Goal: Task Accomplishment & Management: Use online tool/utility

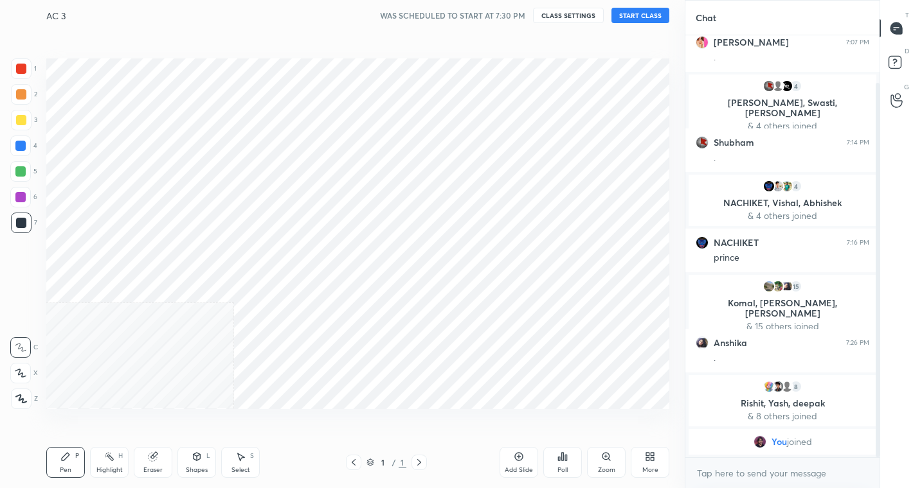
scroll to position [63863, 63636]
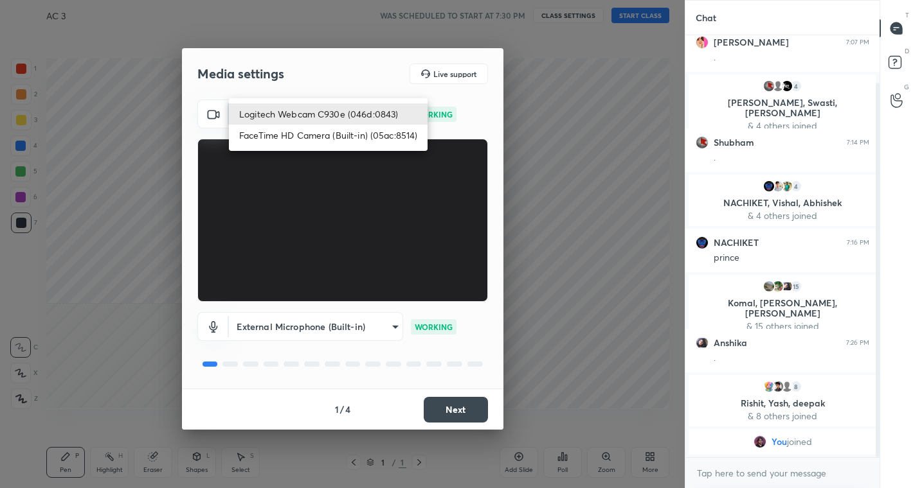
click at [389, 112] on body "1 2 3 4 5 6 7 C X Z C X Z E E Erase all H H AC 3 WAS SCHEDULED TO START AT 7:30…" at bounding box center [456, 244] width 913 height 488
click at [345, 129] on li "FaceTime HD Camera (Built-in) (05ac:8514)" at bounding box center [328, 135] width 199 height 21
type input "3e7a8b25dc1cb578bbd34c4acb7cee093621a31ef9af465e98490417cb283407"
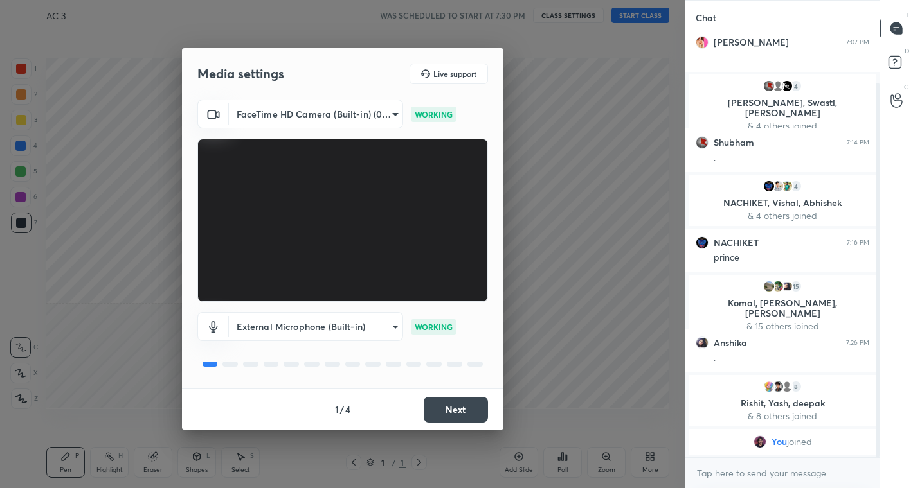
click at [459, 407] on button "Next" at bounding box center [456, 410] width 64 height 26
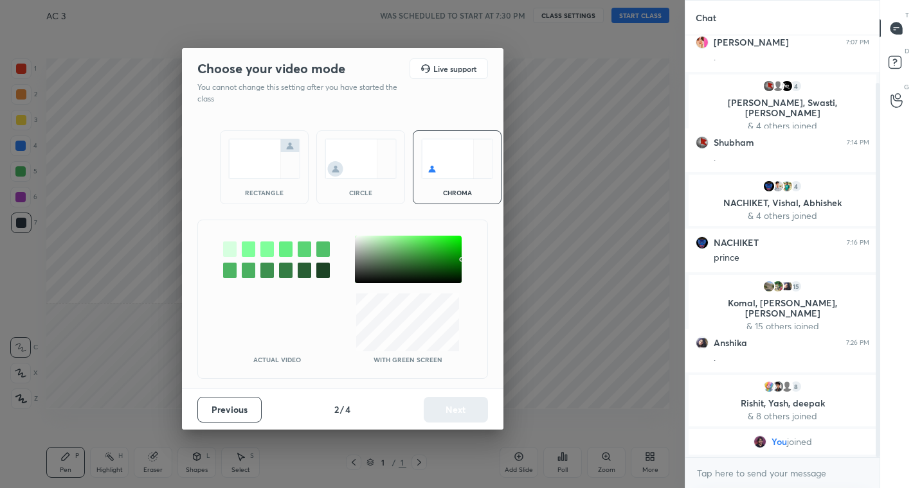
click at [459, 407] on div "Previous 2 / 4 Next" at bounding box center [342, 409] width 321 height 41
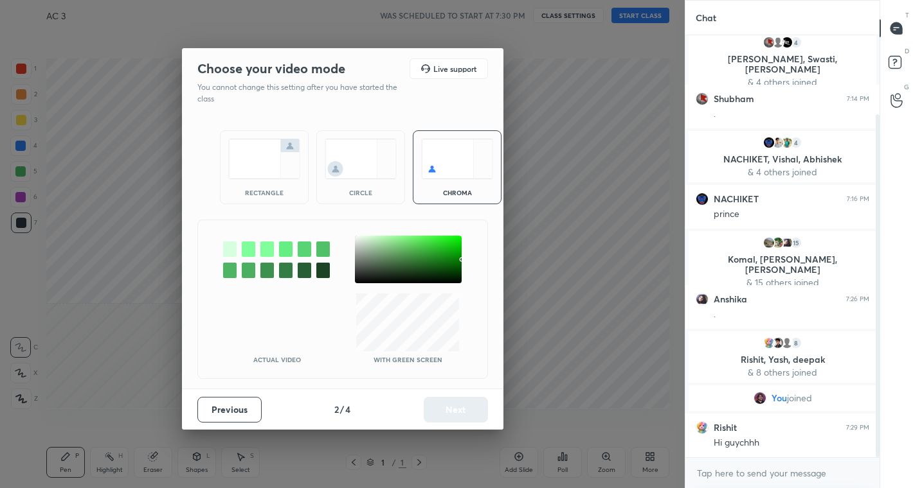
click at [359, 166] on img at bounding box center [361, 159] width 72 height 40
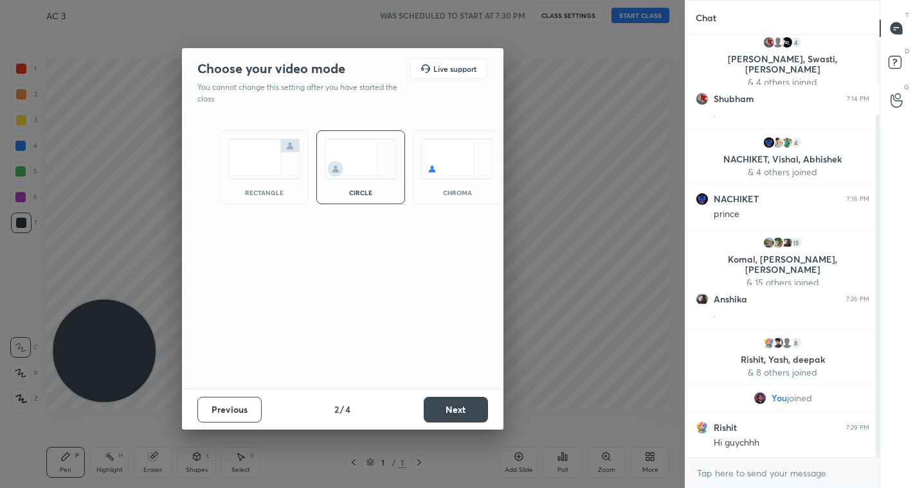
click at [458, 411] on button "Next" at bounding box center [456, 410] width 64 height 26
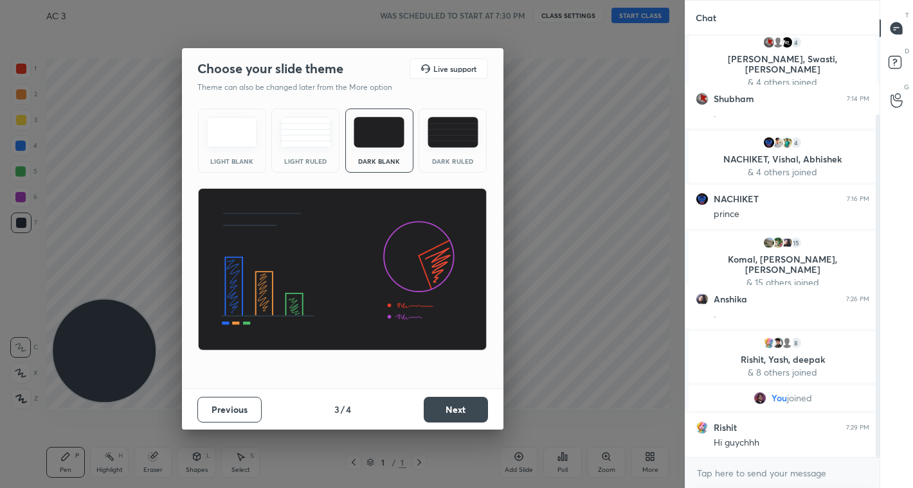
click at [458, 411] on button "Next" at bounding box center [456, 410] width 64 height 26
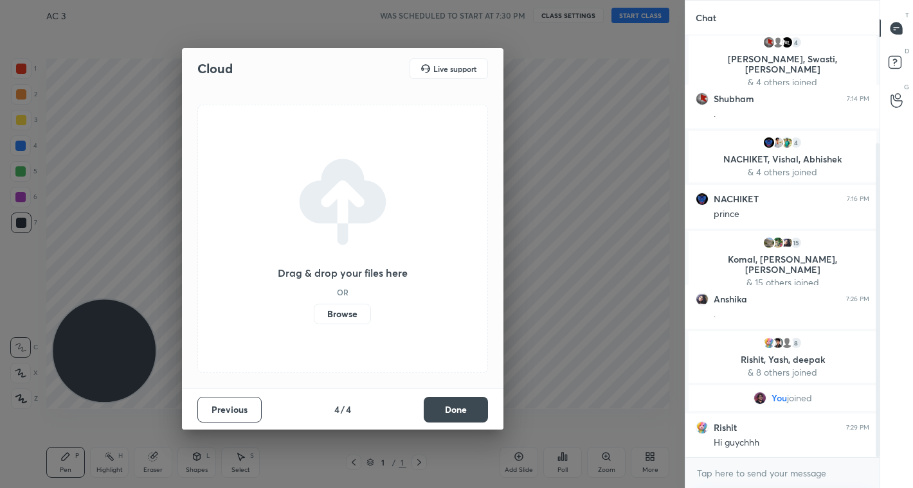
scroll to position [145, 0]
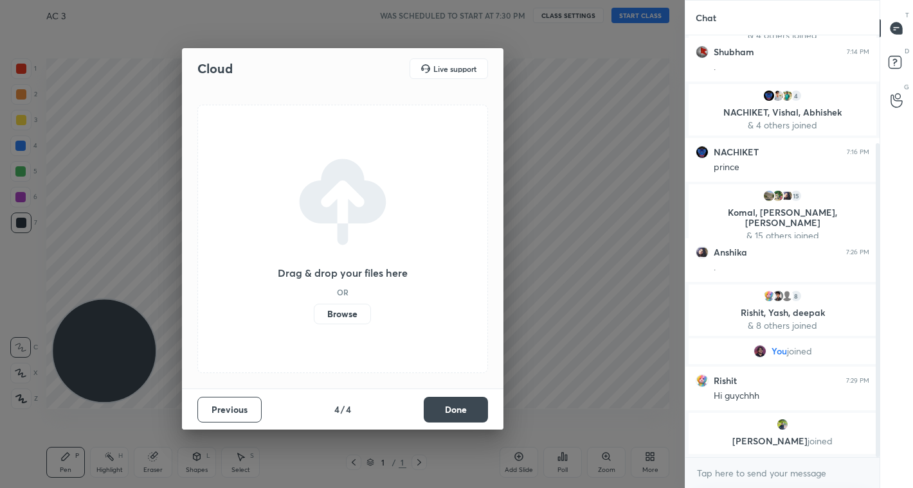
click at [458, 411] on button "Done" at bounding box center [456, 410] width 64 height 26
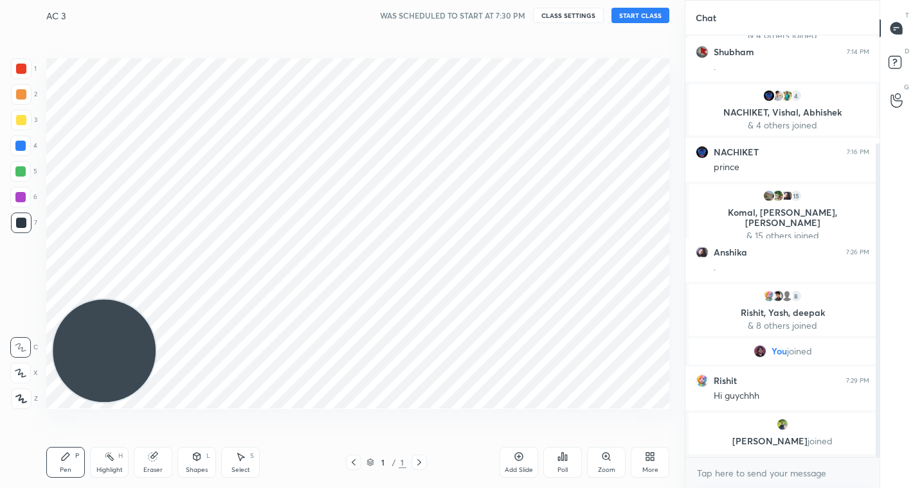
click at [458, 411] on div "Cloud Live support Drag & drop your files here OR Browse Previous 4 / 4 Done" at bounding box center [342, 244] width 684 height 488
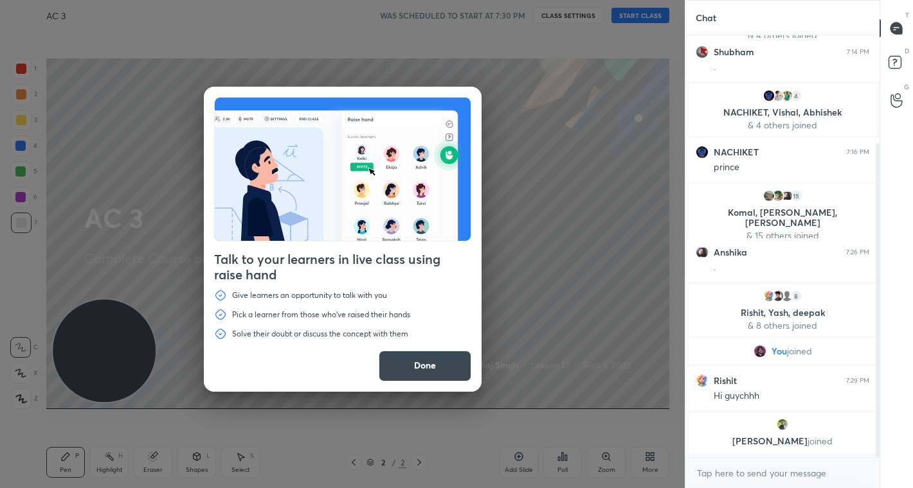
click at [431, 362] on button "Done" at bounding box center [425, 366] width 93 height 31
click at [431, 362] on div "Talk to your learners in live class using raise hand Give learners an opportuni…" at bounding box center [342, 244] width 684 height 488
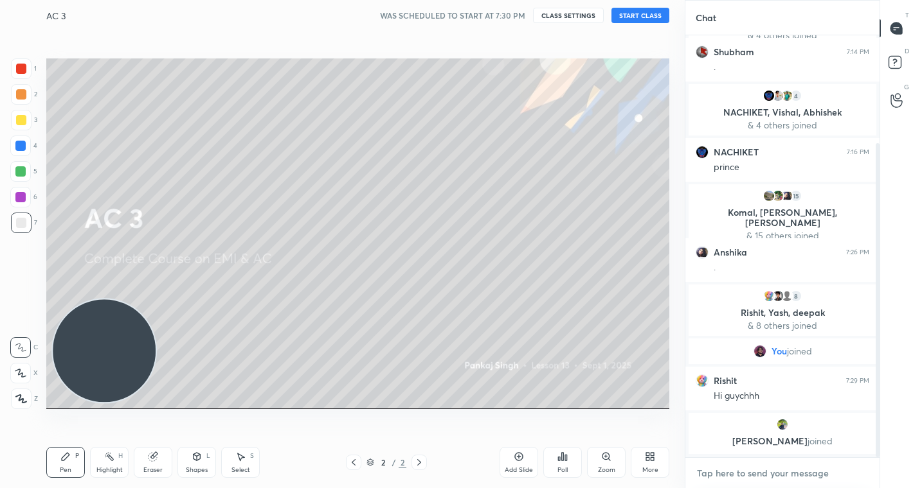
type textarea "x"
click at [723, 472] on textarea at bounding box center [782, 473] width 174 height 21
type textarea "q"
type textarea "x"
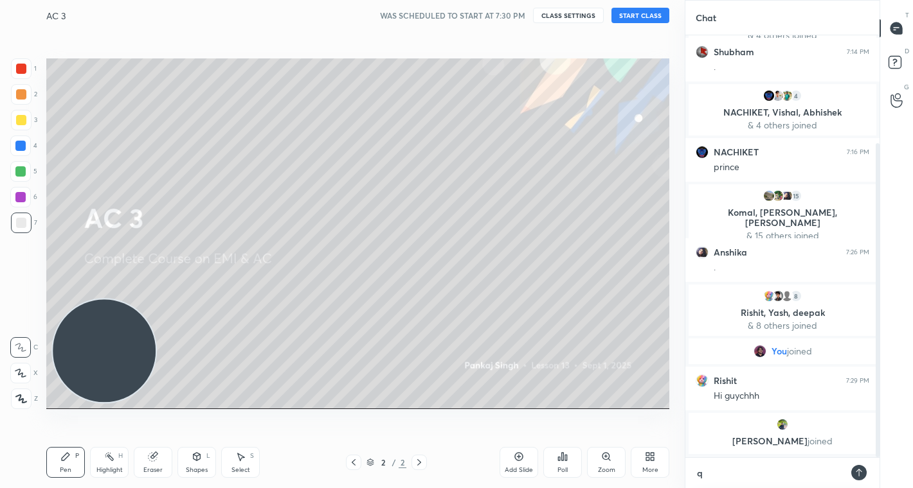
type textarea "qi"
type textarea "x"
type textarea "qii"
type textarea "x"
type textarea "qiiz"
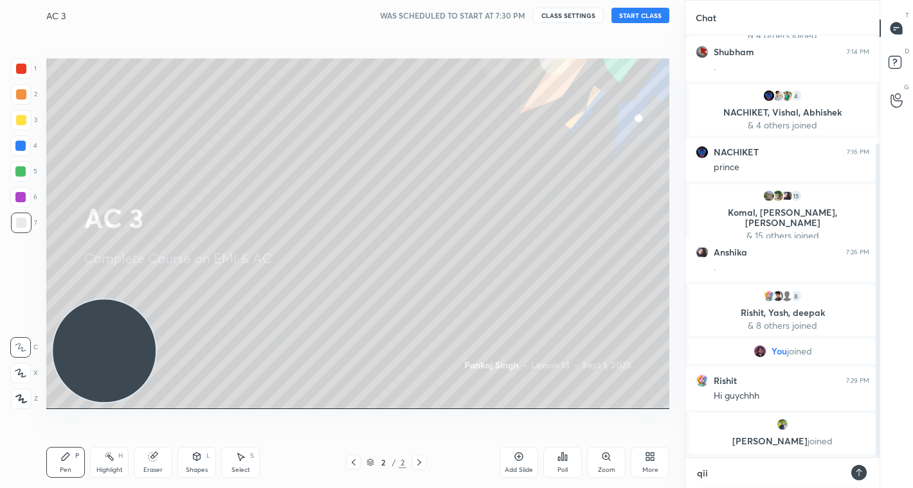
type textarea "x"
type textarea "qiizz"
type textarea "x"
type textarea "qiizz"
type textarea "x"
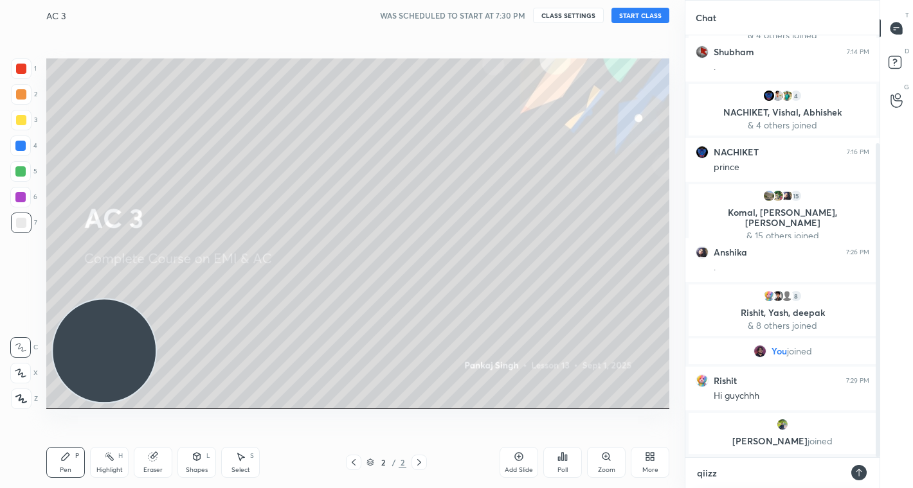
type textarea "qiizz a"
type textarea "x"
type textarea "qiizz at"
type textarea "x"
type textarea "qiizz at"
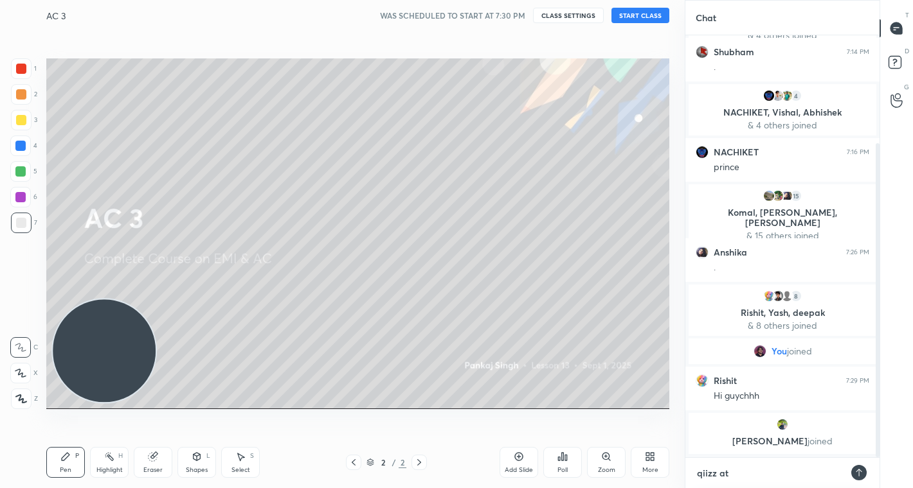
type textarea "x"
type textarea "qiizz at 8"
type textarea "x"
type textarea "qiizz at 8:"
type textarea "x"
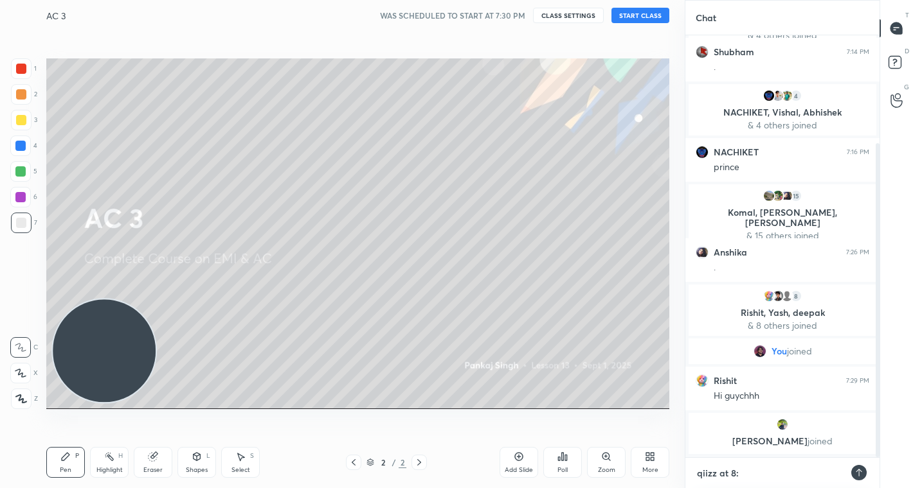
type textarea "qiizz at 8:4"
type textarea "x"
type textarea "qiizz at 8:41"
type textarea "x"
click at [707, 469] on textarea "qiizz at 8:41" at bounding box center [769, 473] width 148 height 21
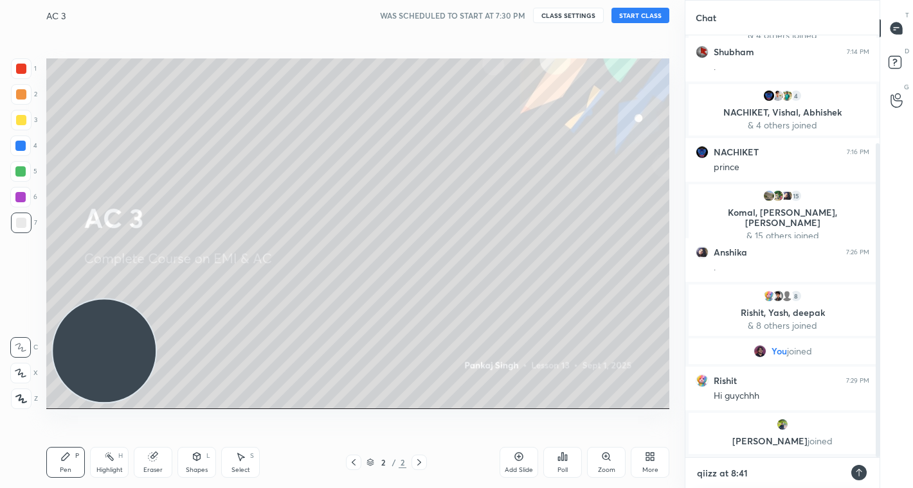
type textarea "qizz at 8:41"
type textarea "x"
type textarea "qzz at 8:41"
type textarea "x"
type textarea "quzz at 8:41"
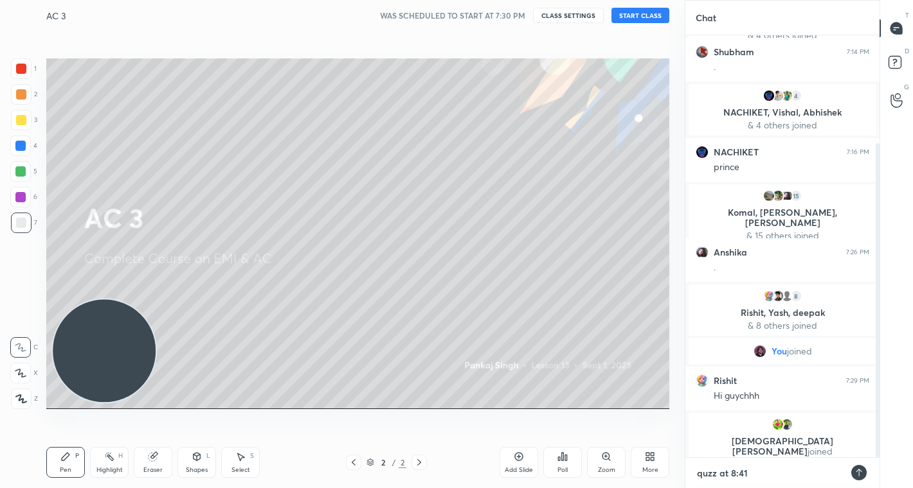
type textarea "x"
type textarea "quizz at 8:41"
type textarea "x"
click at [765, 469] on textarea "quizz at 8:41" at bounding box center [769, 473] width 148 height 21
type textarea "quizz at 8:41p"
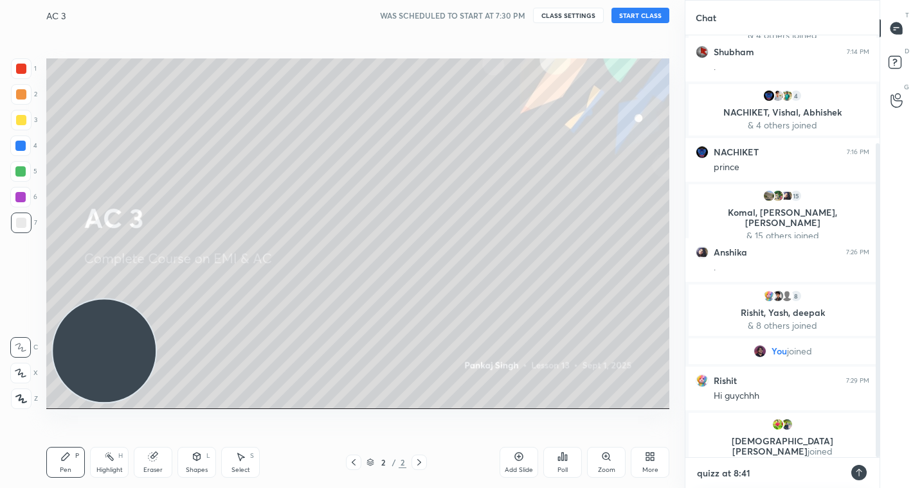
type textarea "x"
type textarea "quizz at 8:41pm"
type textarea "x"
type textarea "quizz at 8:41pm"
type textarea "x"
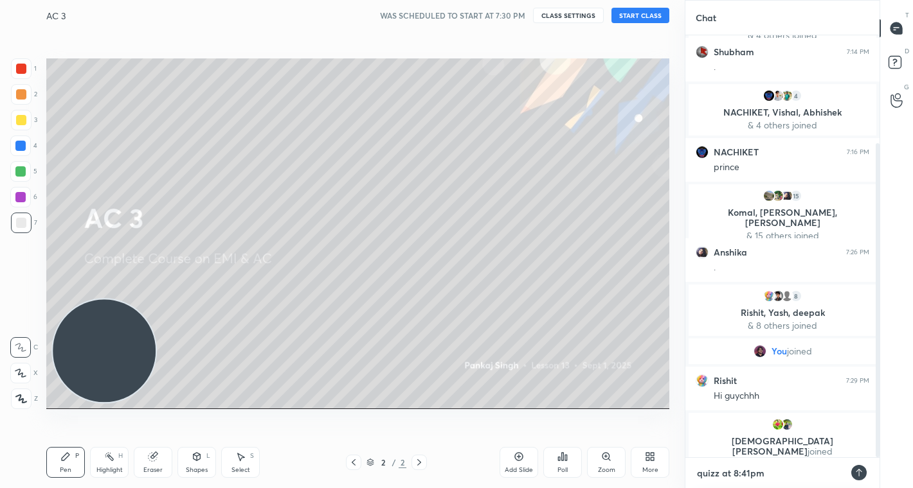
type textarea "quizz at 8:41pm t"
type textarea "x"
type textarea "quizz at 8:41pm to"
type textarea "x"
type textarea "quizz at 8:41pm [PERSON_NAME]"
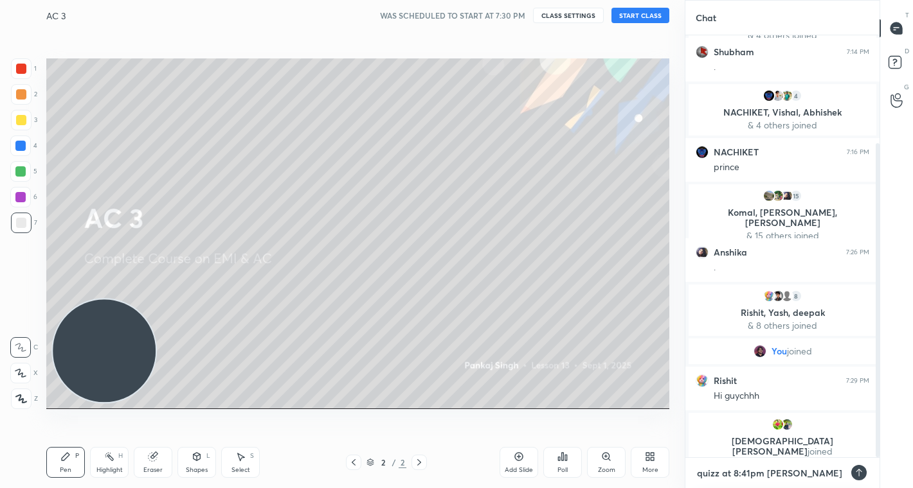
type textarea "x"
type textarea "quizz at 8:41pm toda"
type textarea "x"
type textarea "quizz at 8:41pm [DATE]"
type textarea "x"
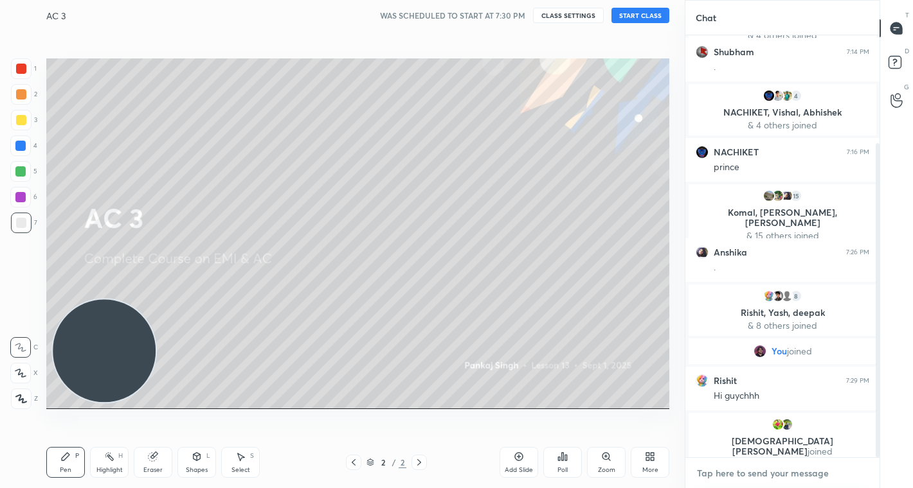
scroll to position [202, 0]
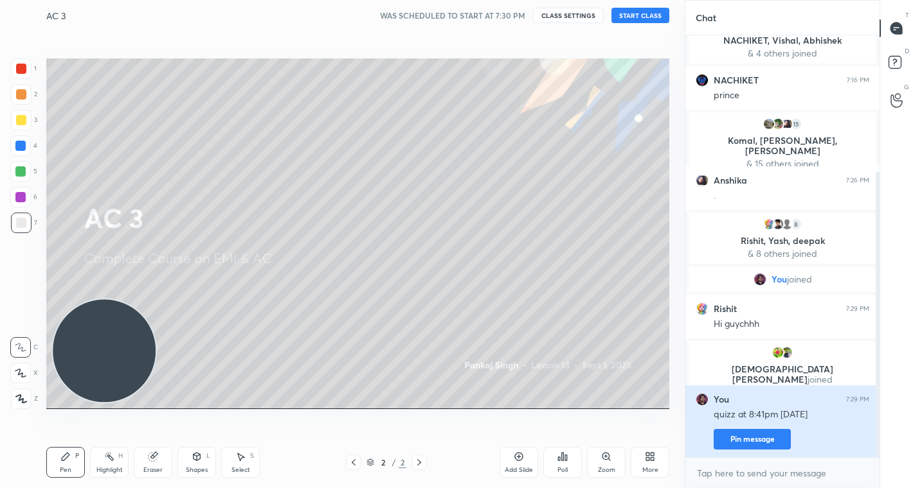
click at [742, 443] on button "Pin message" at bounding box center [751, 439] width 77 height 21
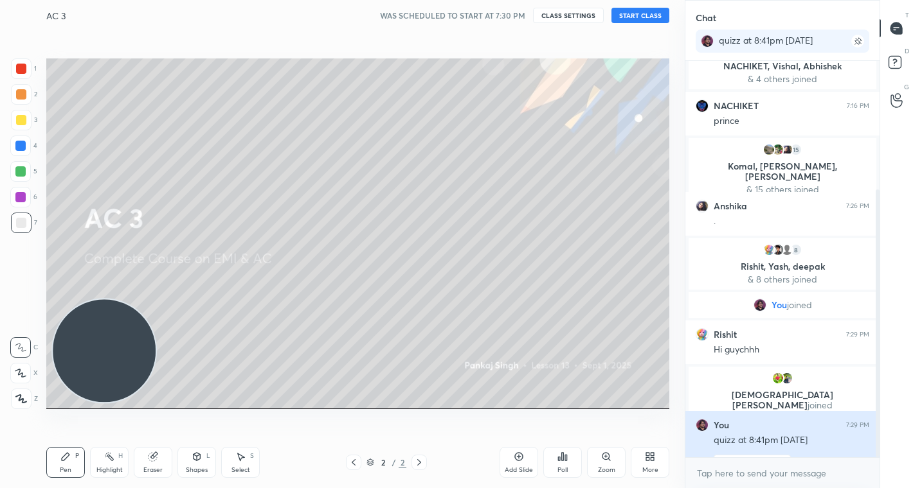
scroll to position [285, 190]
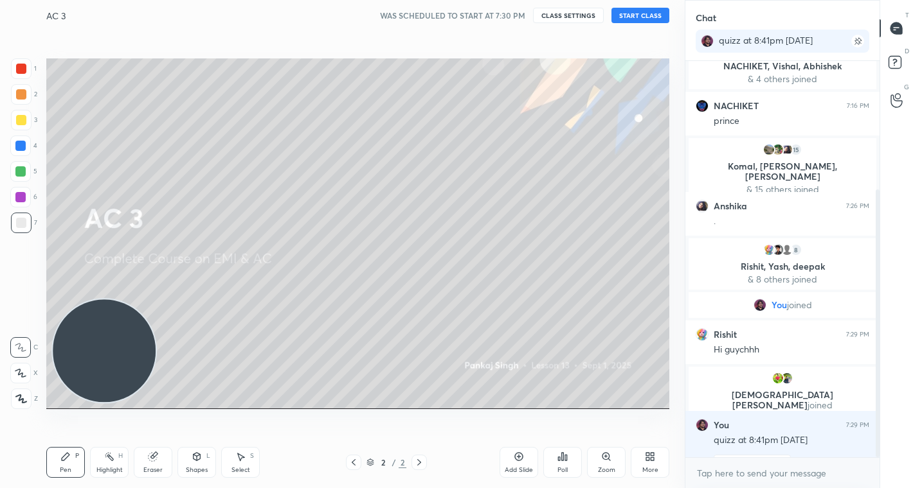
click at [647, 11] on button "START CLASS" at bounding box center [640, 15] width 58 height 15
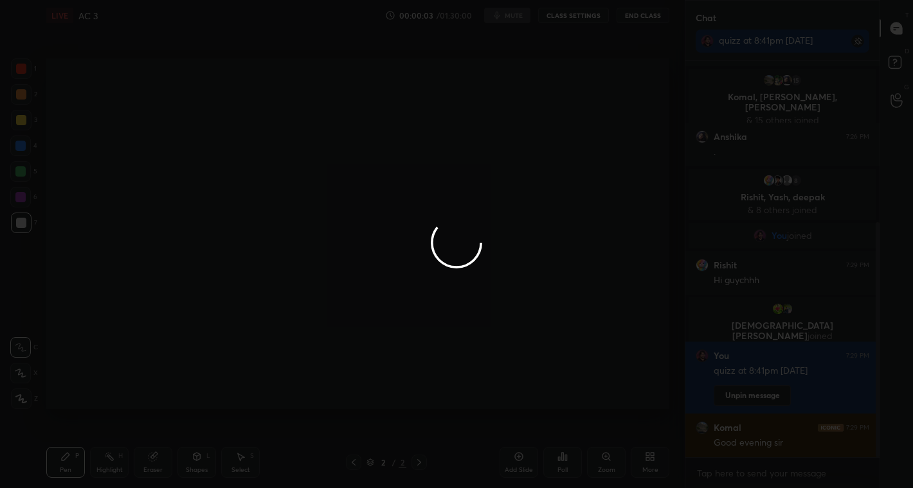
scroll to position [318, 0]
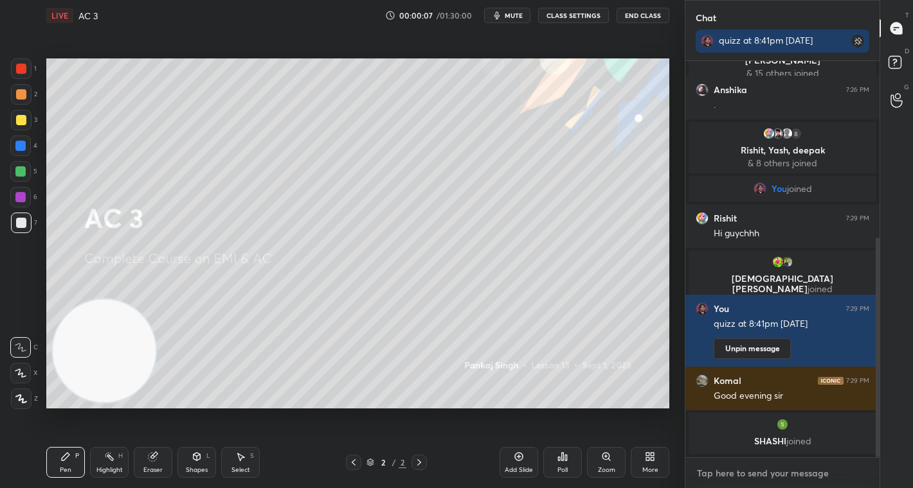
type textarea "x"
click at [733, 481] on textarea at bounding box center [782, 473] width 174 height 21
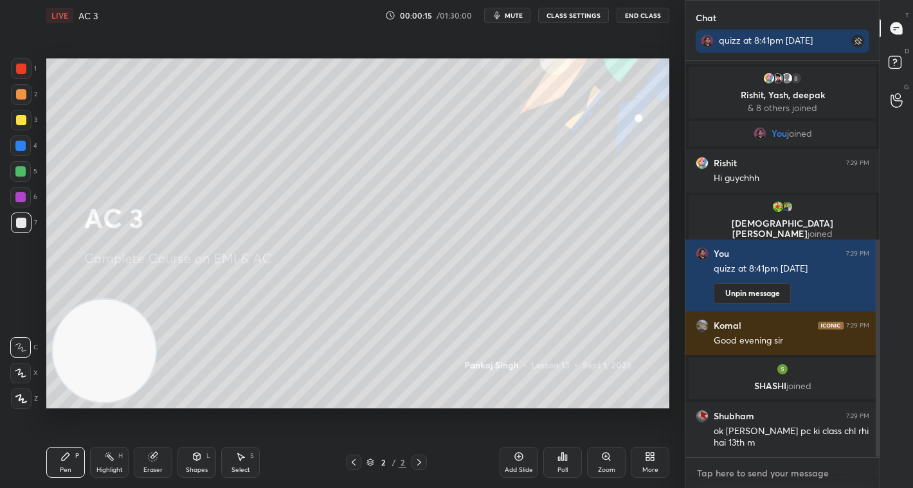
type textarea "o"
type textarea "x"
type textarea "ok"
type textarea "x"
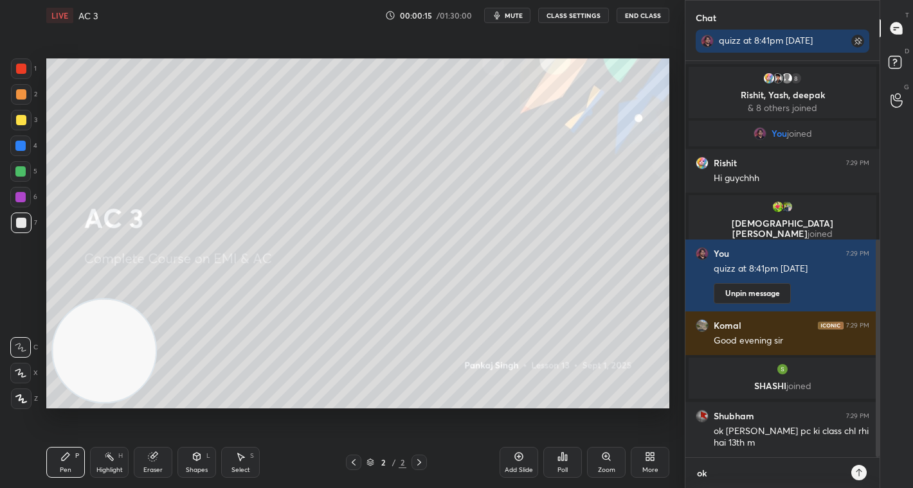
type textarea "oka"
type textarea "x"
type textarea "okay"
type textarea "x"
type textarea "okay,"
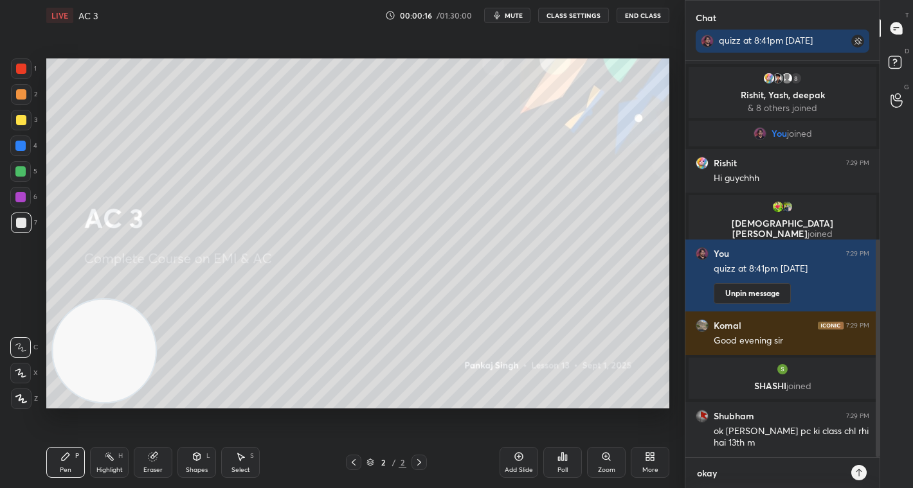
type textarea "x"
type textarea "okay,"
type textarea "x"
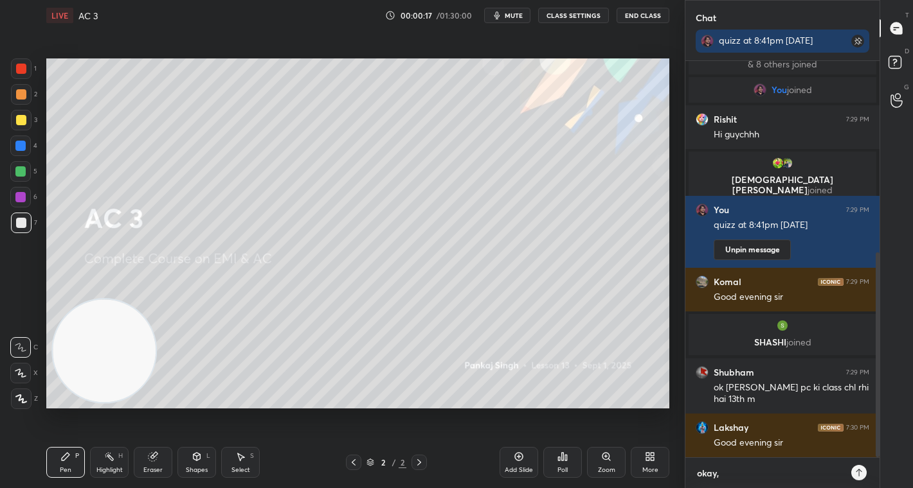
type textarea "okay, a"
type textarea "x"
type textarea "okay, al"
type textarea "x"
type textarea "okay, all"
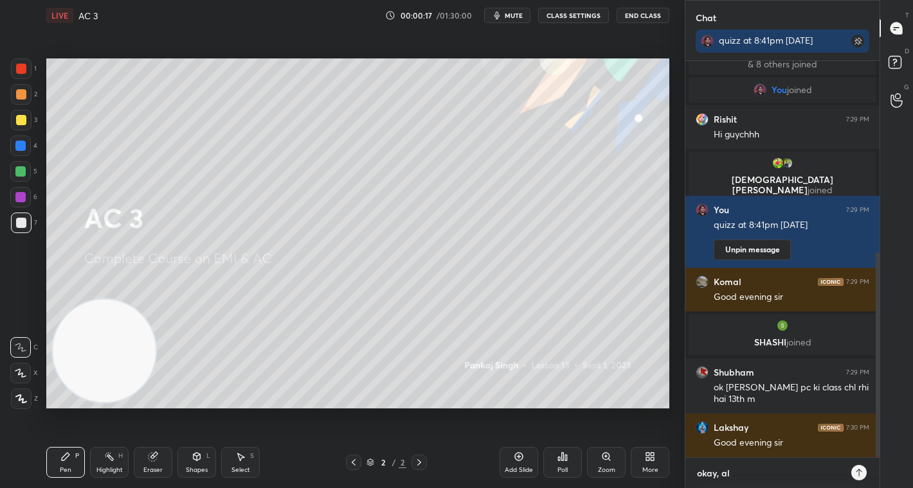
type textarea "x"
type textarea "okay, all"
type textarea "x"
type textarea "okay, all t"
type textarea "x"
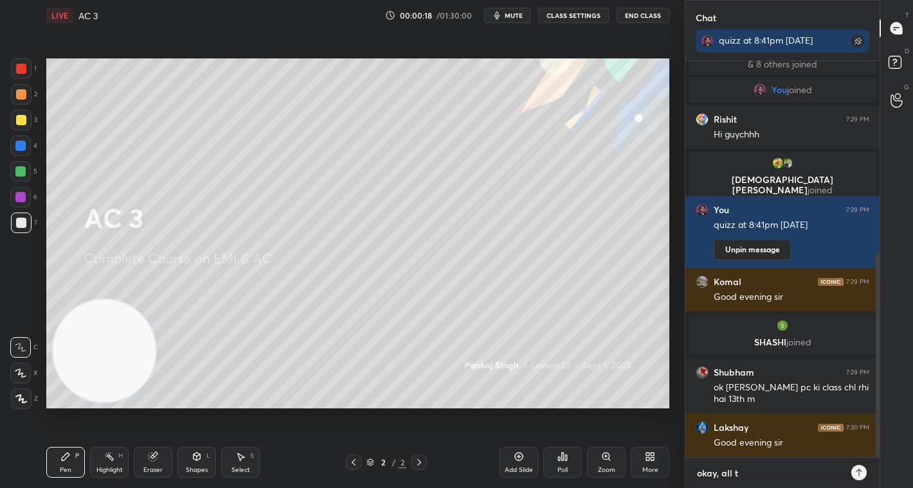
type textarea "okay, all th"
type textarea "x"
type textarea "okay, all the"
type textarea "x"
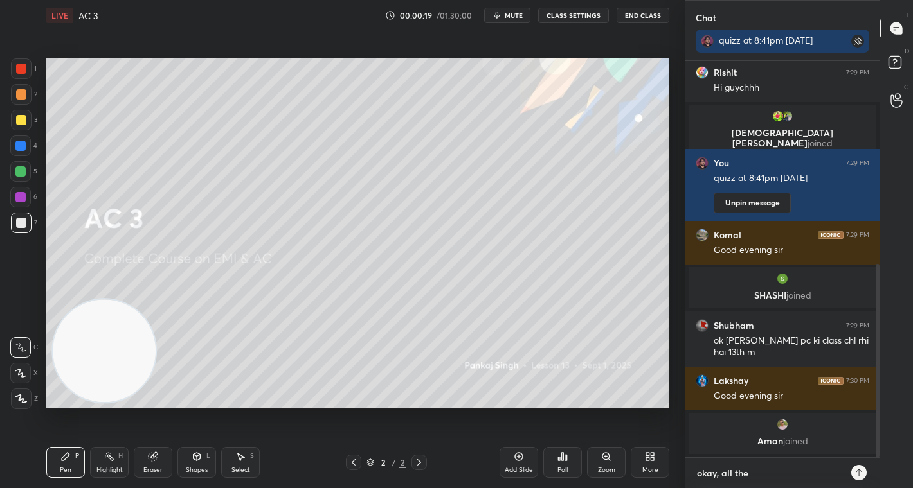
type textarea "okay, all the"
type textarea "x"
type textarea "okay, all the b"
type textarea "x"
type textarea "okay, all the be"
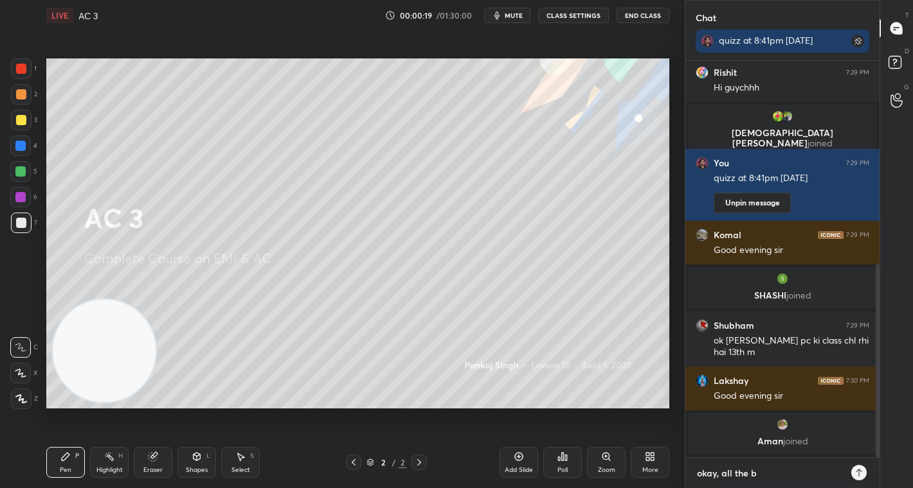
type textarea "x"
type textarea "okay, all the bes"
type textarea "x"
type textarea "okay, all the best"
type textarea "x"
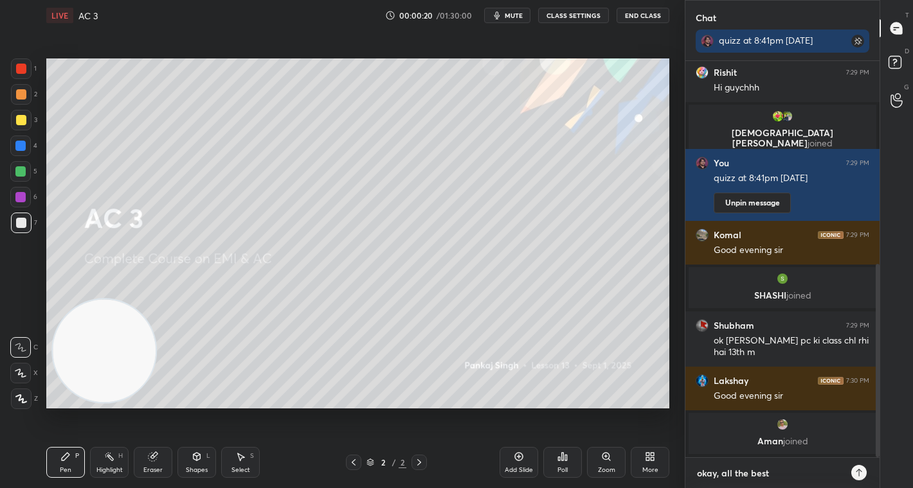
type textarea "x"
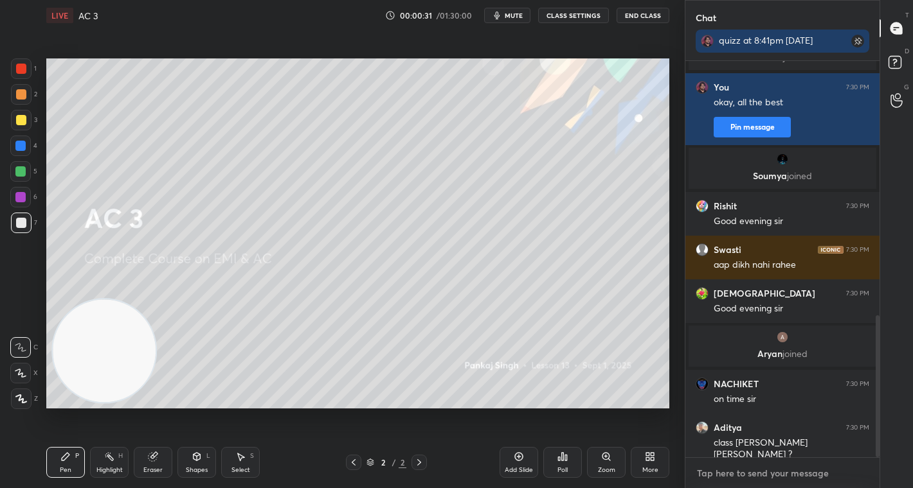
scroll to position [752, 0]
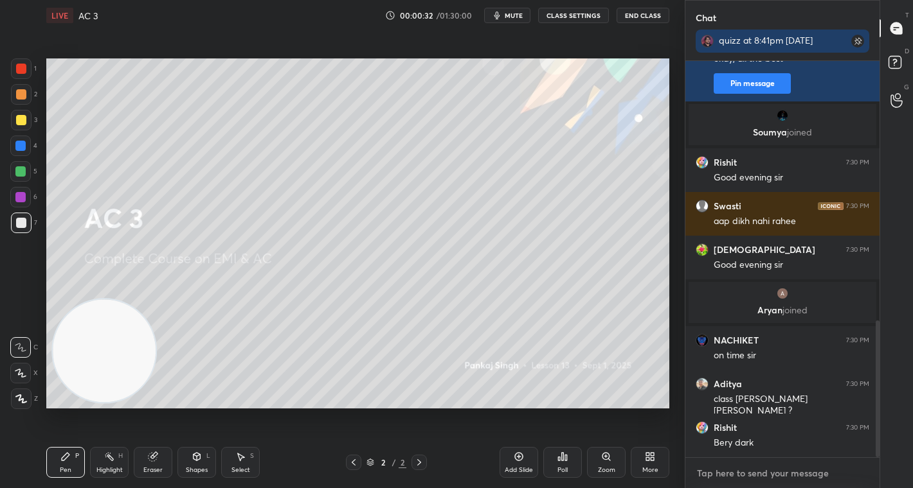
click at [726, 481] on textarea at bounding box center [782, 473] width 174 height 21
type textarea "a"
type textarea "x"
type textarea "aa"
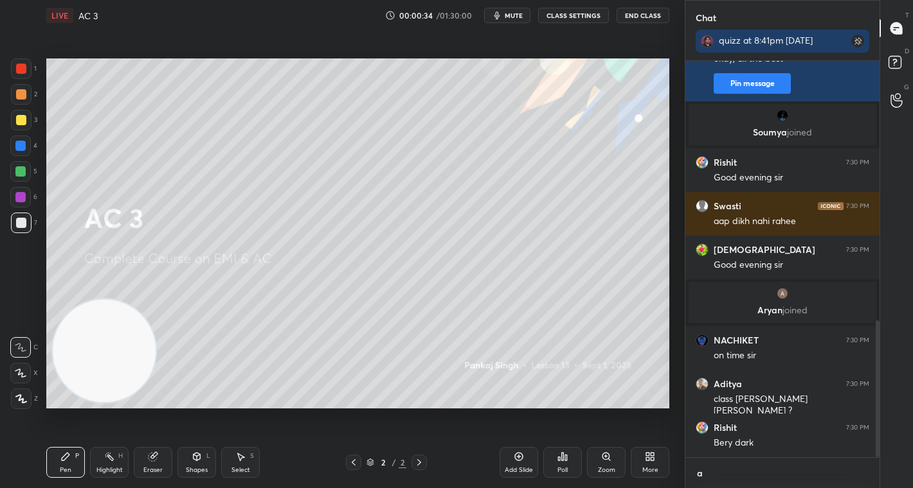
type textarea "x"
type textarea "aaj"
type textarea "x"
type textarea "aaj"
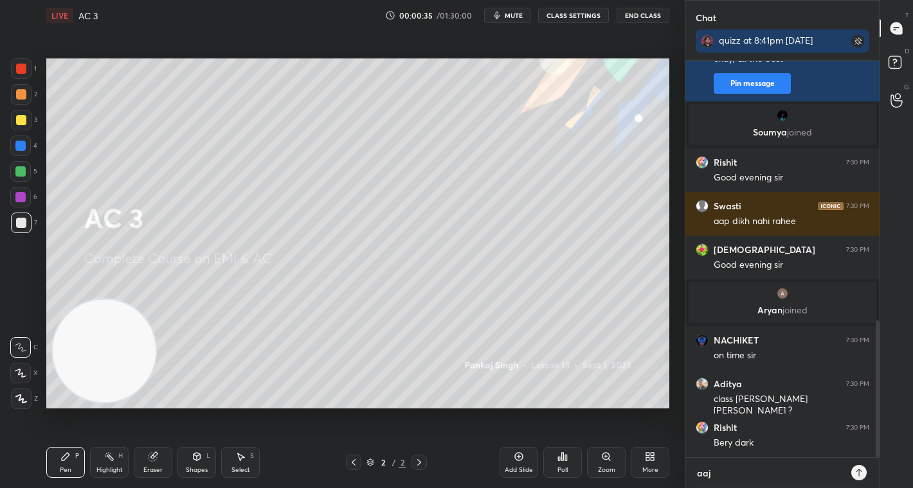
type textarea "x"
type textarea "aaj q"
type textarea "x"
type textarea "aaj qu"
type textarea "x"
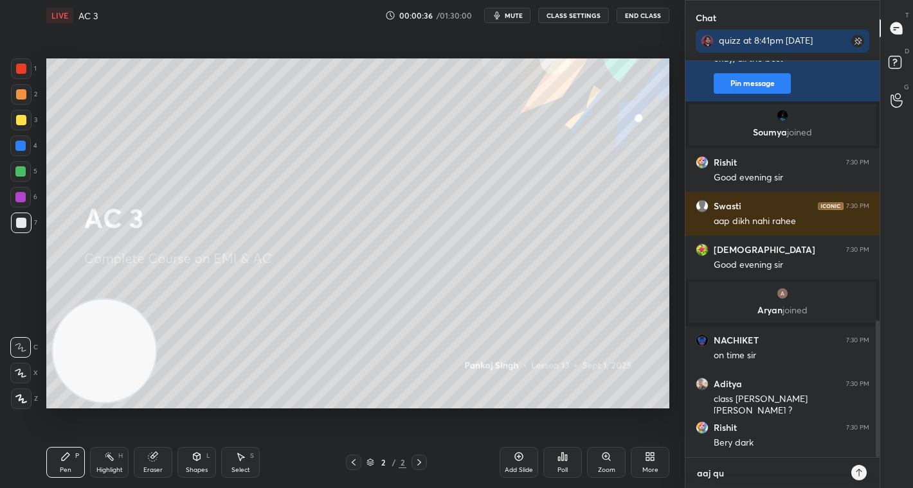
type textarea "aaj qui"
type textarea "x"
type textarea "aaj quiz"
type textarea "x"
type textarea "aaj quiz"
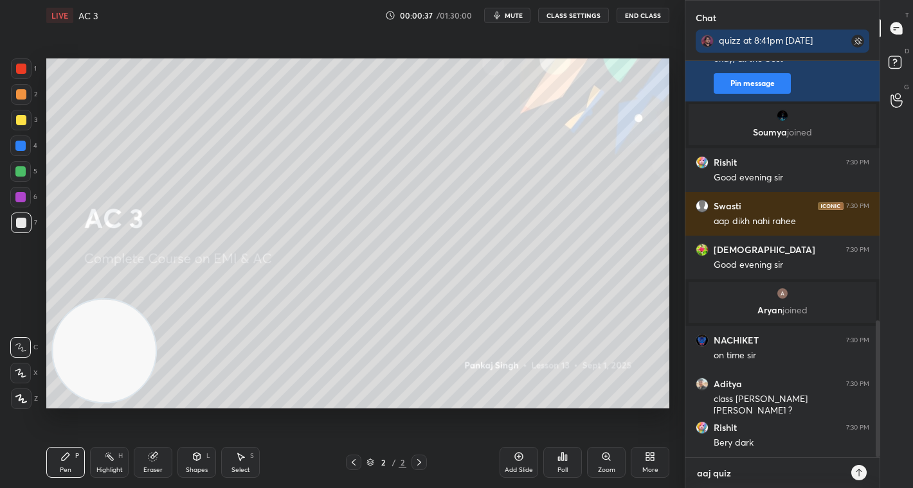
type textarea "x"
type textarea "aaj quiz h"
type textarea "x"
type textarea "aaj quiz ha"
type textarea "x"
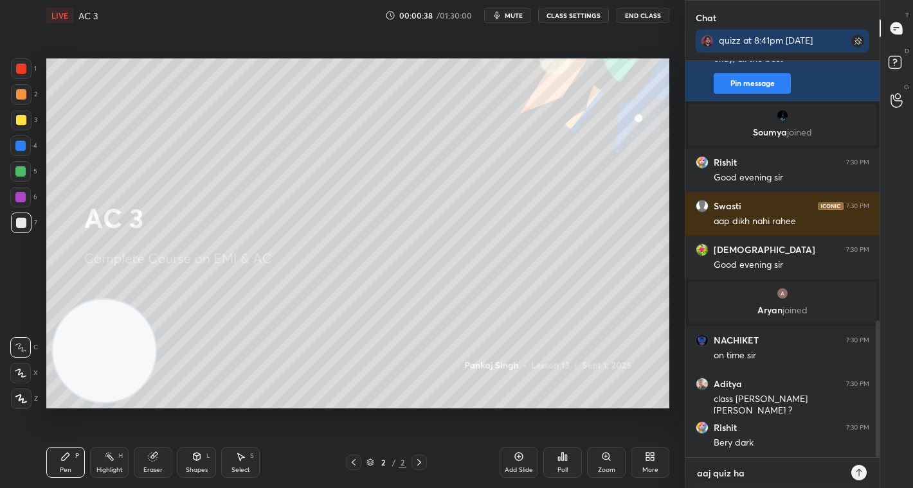
type textarea "aaj quiz hai"
type textarea "x"
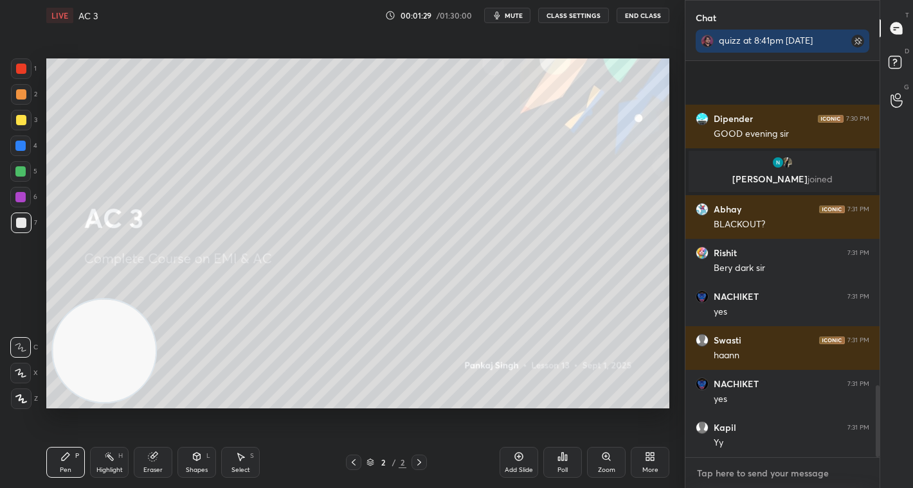
scroll to position [1798, 0]
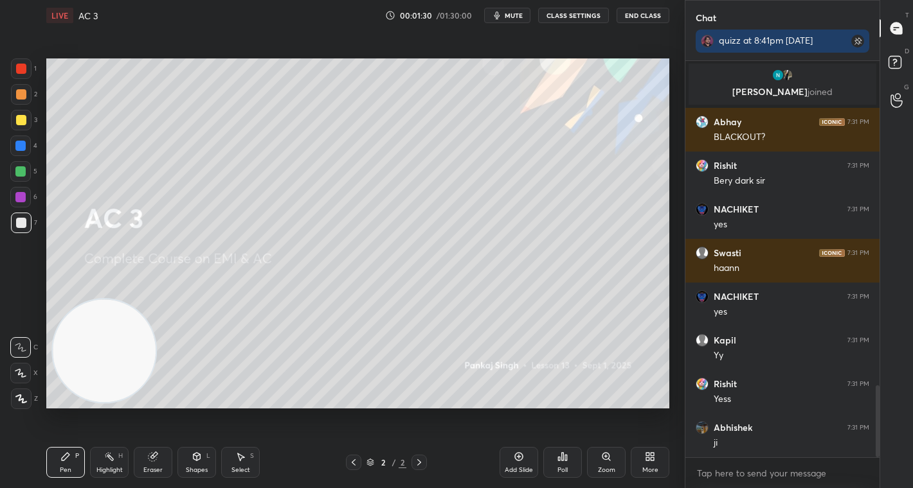
type textarea "x"
click at [572, 16] on button "CLASS SETTINGS" at bounding box center [573, 15] width 71 height 15
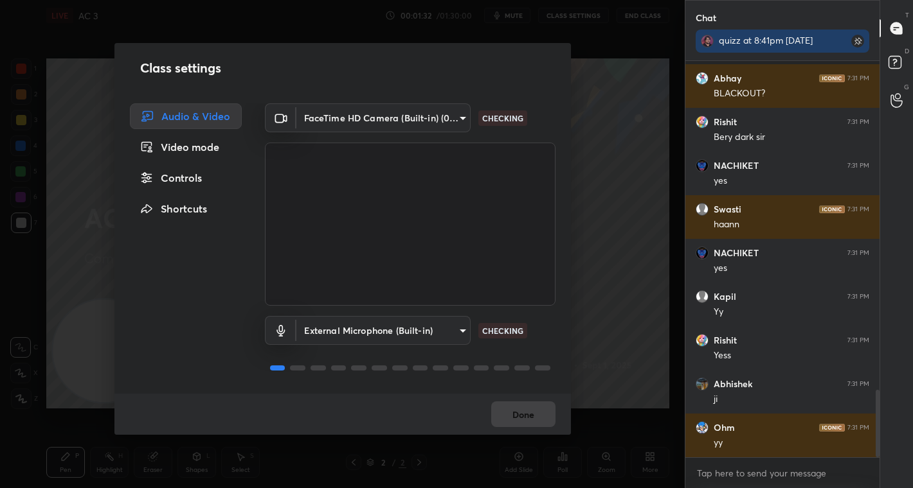
scroll to position [1929, 0]
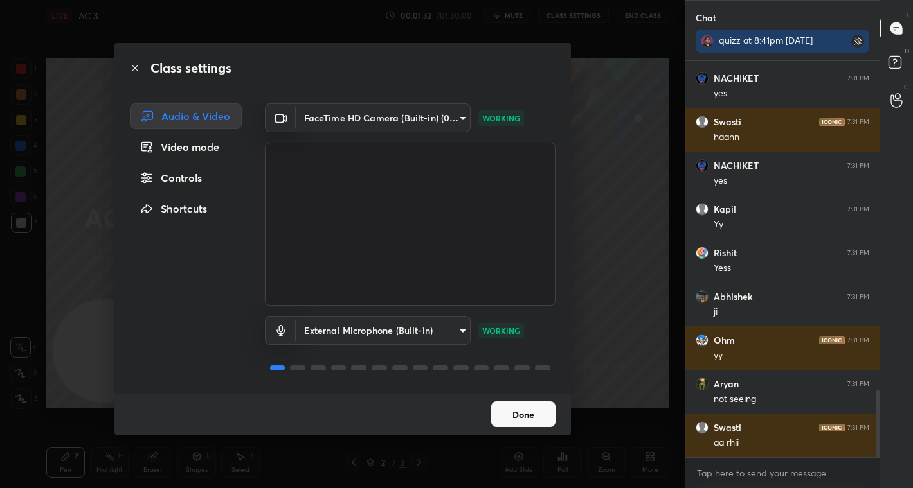
click at [460, 121] on body "1 2 3 4 5 6 7 C X Z C X Z E E Erase all H H LIVE AC 3 00:01:32 / 01:30:00 mute …" at bounding box center [456, 244] width 913 height 488
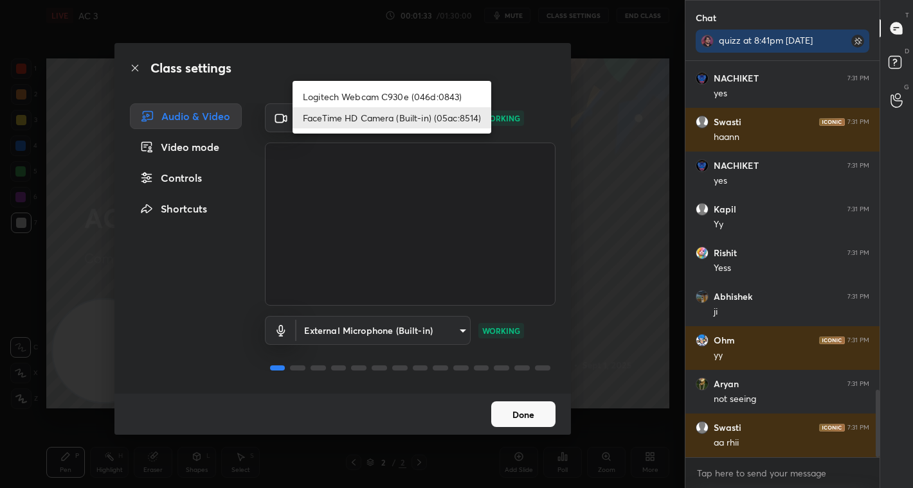
click at [408, 99] on li "Logitech Webcam C930e (046d:0843)" at bounding box center [391, 96] width 199 height 21
type input "ebdcf50b2301685601d797a7a5a16dd30925fb69636cc7fa81dc869e99e17153"
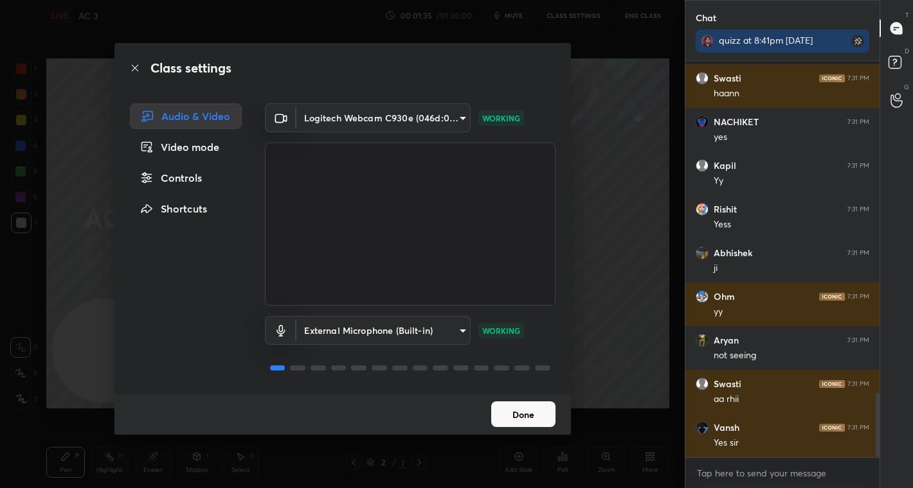
scroll to position [2060, 0]
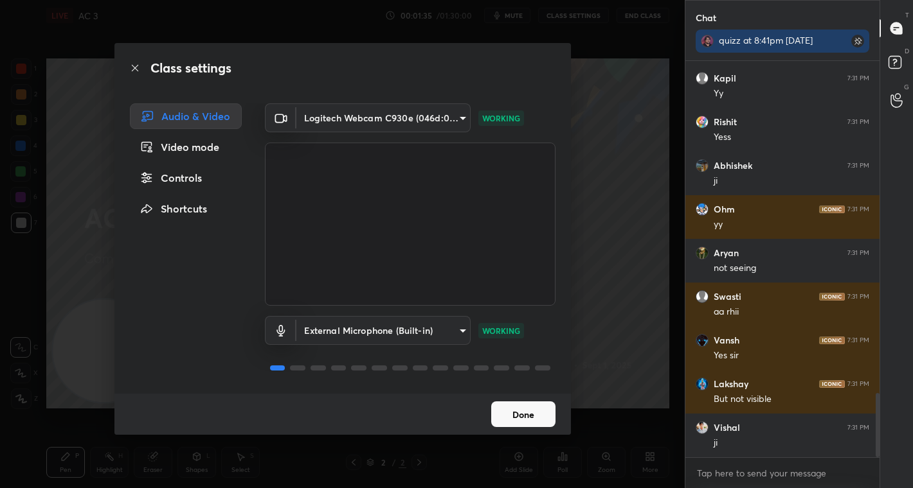
click at [527, 418] on button "Done" at bounding box center [523, 415] width 64 height 26
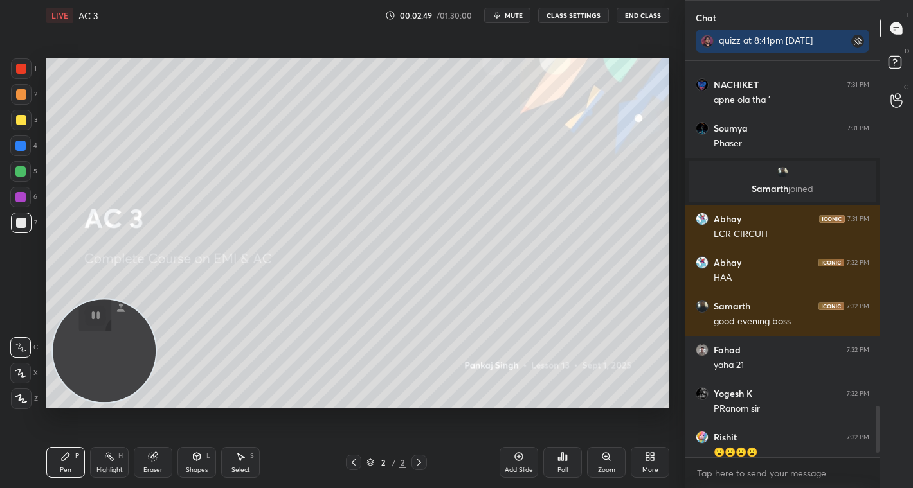
scroll to position [2930, 0]
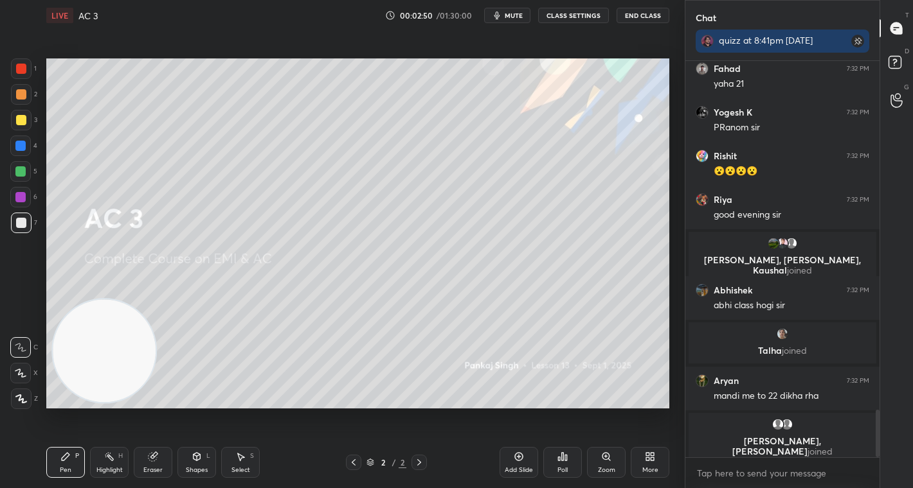
click at [648, 463] on div "More" at bounding box center [649, 462] width 39 height 31
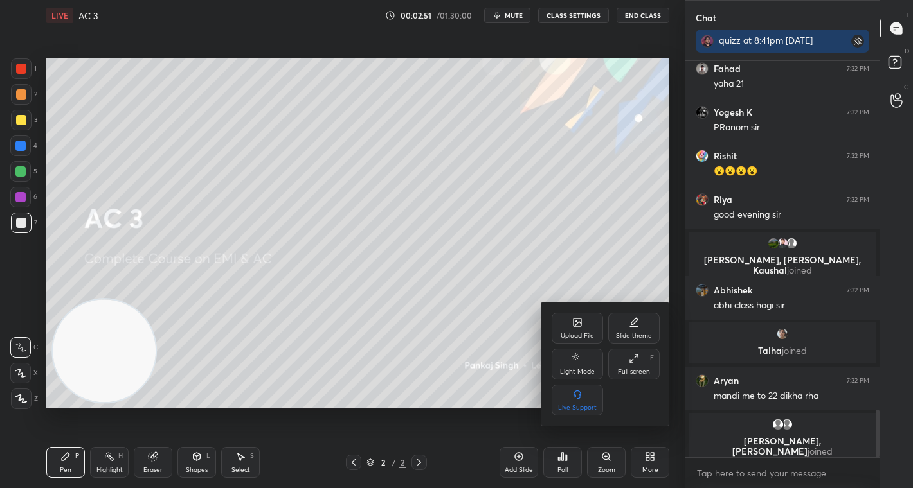
click at [576, 333] on div "Upload File" at bounding box center [576, 336] width 33 height 6
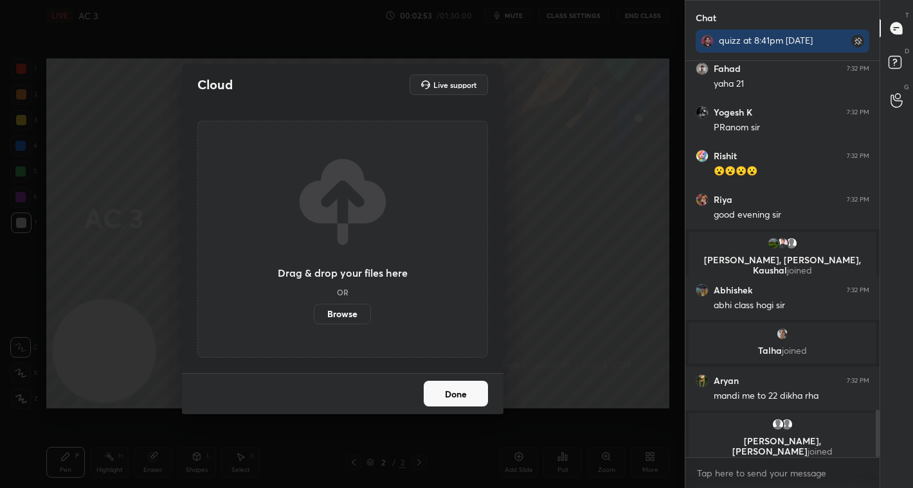
click at [333, 312] on label "Browse" at bounding box center [342, 314] width 57 height 21
click at [314, 312] on input "Browse" at bounding box center [314, 314] width 0 height 21
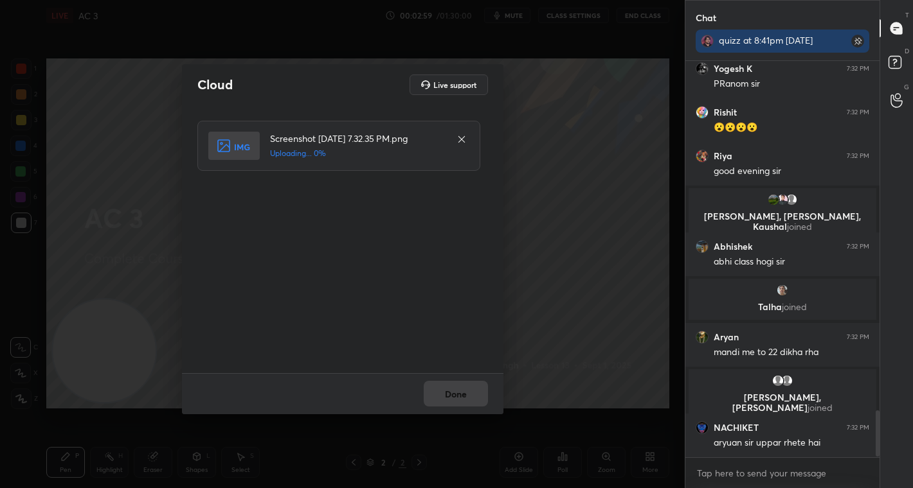
scroll to position [3021, 0]
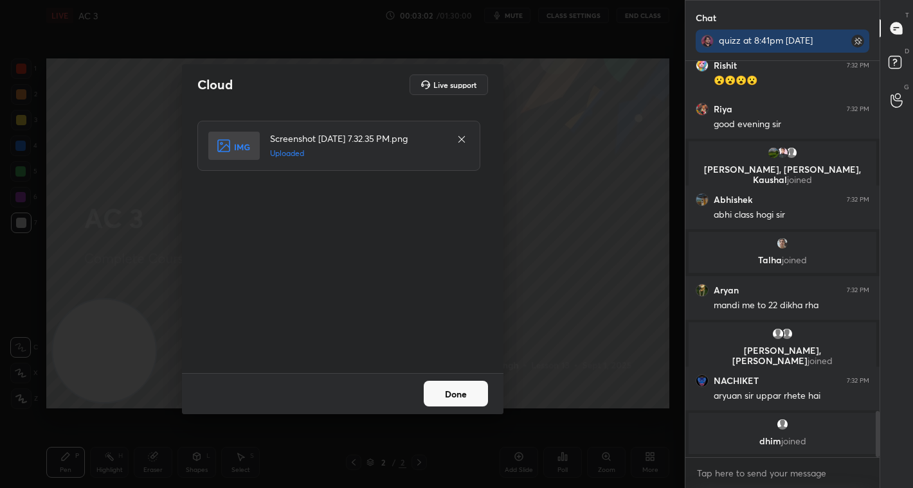
click at [465, 398] on button "Done" at bounding box center [456, 394] width 64 height 26
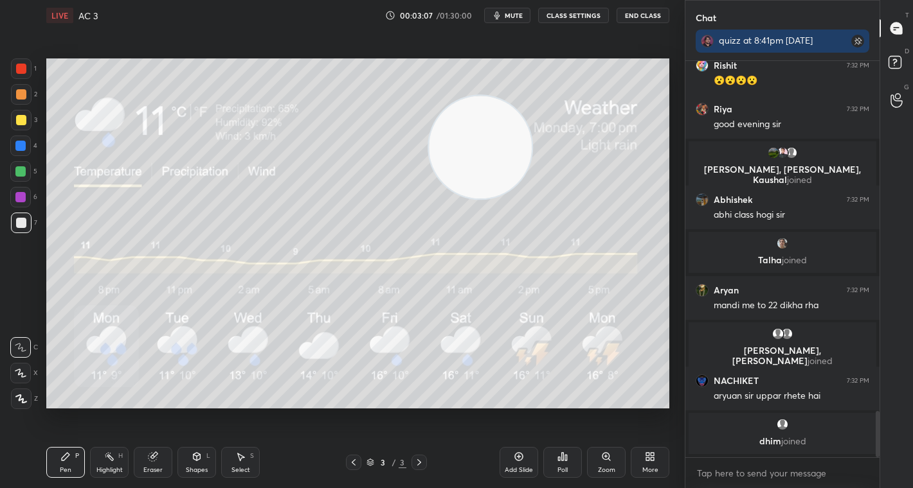
scroll to position [3091, 0]
drag, startPoint x: 120, startPoint y: 344, endPoint x: 451, endPoint y: 147, distance: 385.0
click at [451, 147] on video at bounding box center [480, 147] width 103 height 103
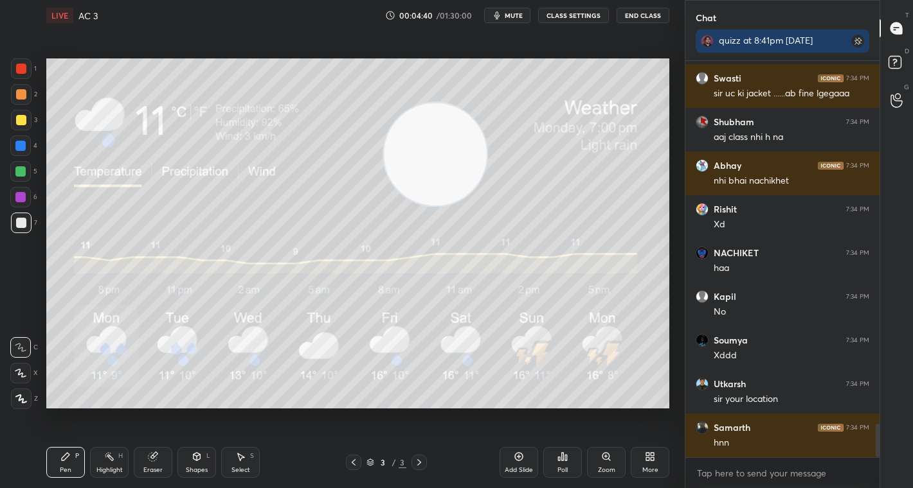
scroll to position [4372, 0]
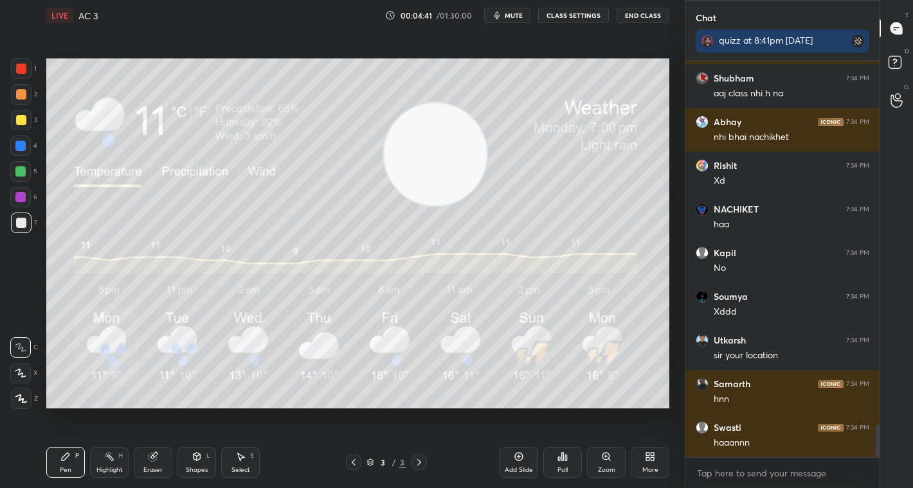
click at [525, 471] on div "Add Slide" at bounding box center [519, 470] width 28 height 6
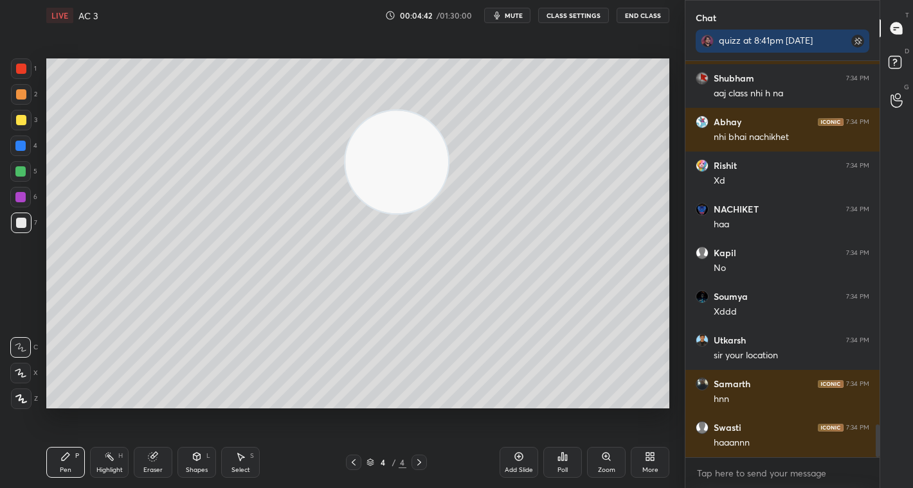
drag, startPoint x: 442, startPoint y: 163, endPoint x: 179, endPoint y: 132, distance: 264.6
click at [345, 168] on video at bounding box center [396, 162] width 103 height 103
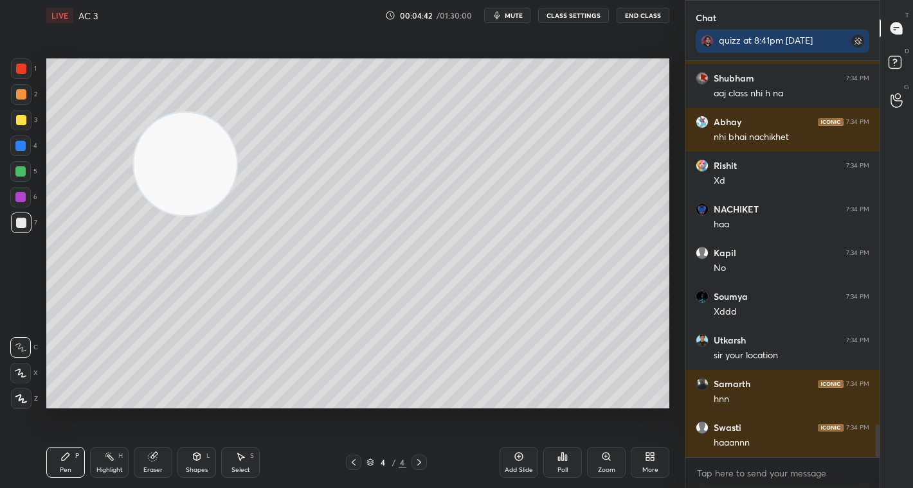
click at [16, 73] on div at bounding box center [21, 69] width 10 height 10
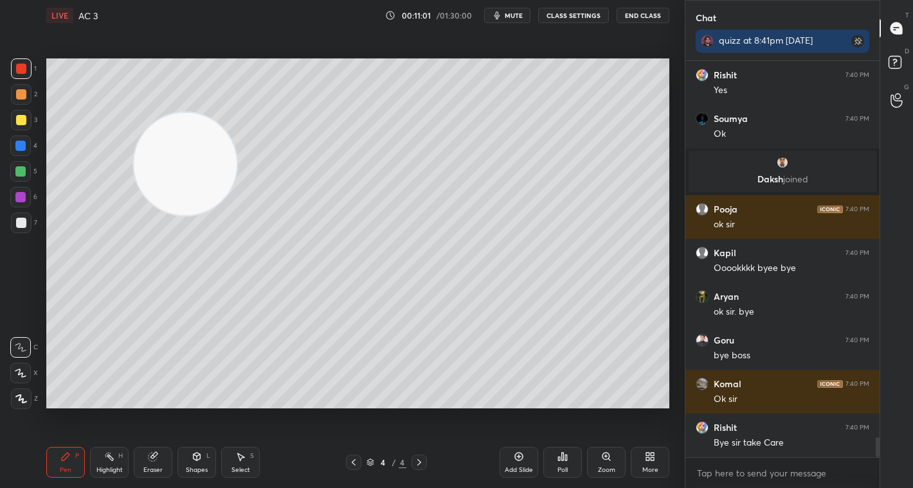
scroll to position [7561, 0]
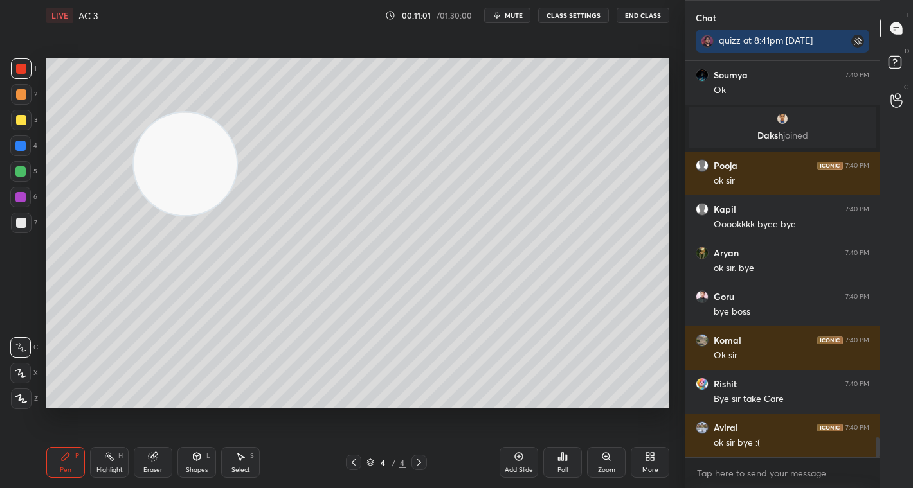
click at [639, 14] on button "End Class" at bounding box center [642, 15] width 53 height 15
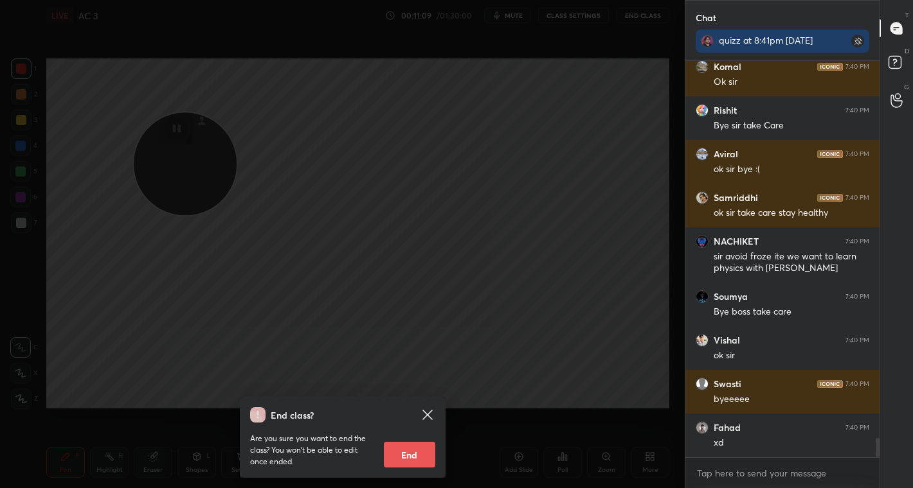
scroll to position [7879, 0]
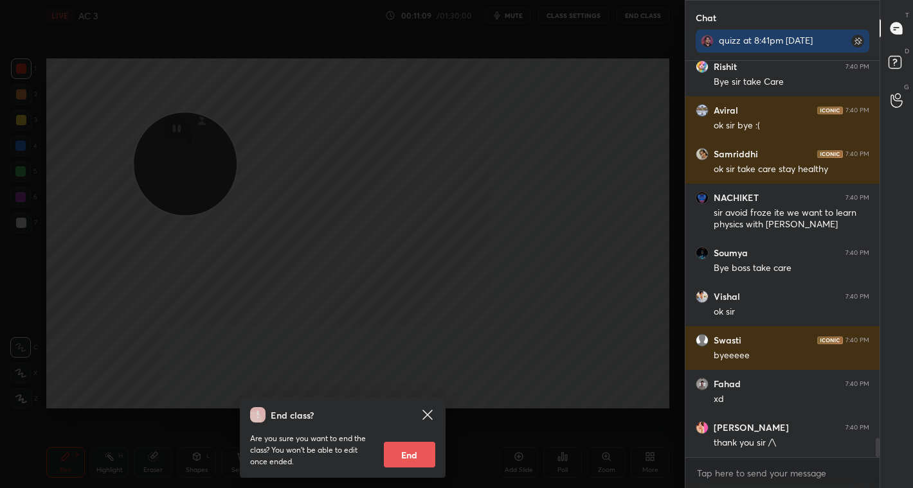
click at [419, 451] on button "End" at bounding box center [409, 455] width 51 height 26
type textarea "x"
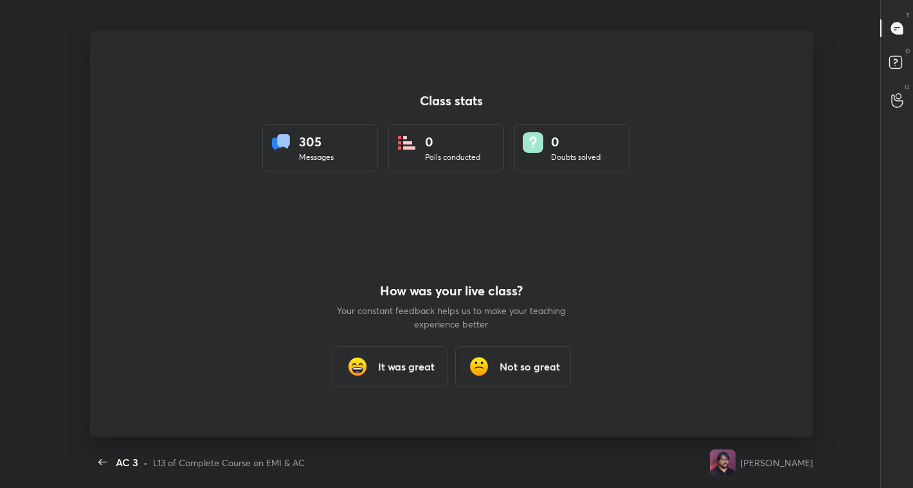
scroll to position [0, 0]
